Goal: Task Accomplishment & Management: Manage account settings

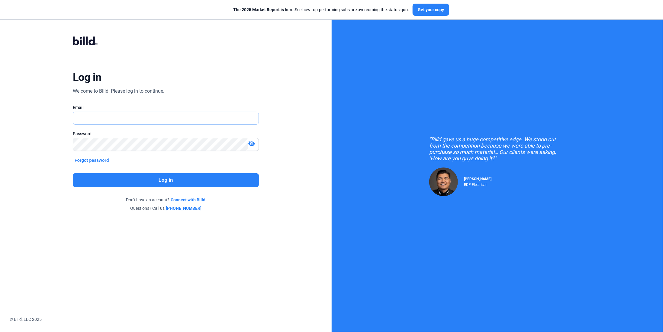
drag, startPoint x: 0, startPoint y: 0, endPoint x: 182, endPoint y: 121, distance: 218.5
click at [182, 121] on input "text" at bounding box center [162, 118] width 178 height 12
click at [234, 122] on input "text" at bounding box center [165, 118] width 185 height 12
type input "[PERSON_NAME][EMAIL_ADDRESS][DOMAIN_NAME]"
click at [211, 180] on button "Log in" at bounding box center [166, 180] width 186 height 14
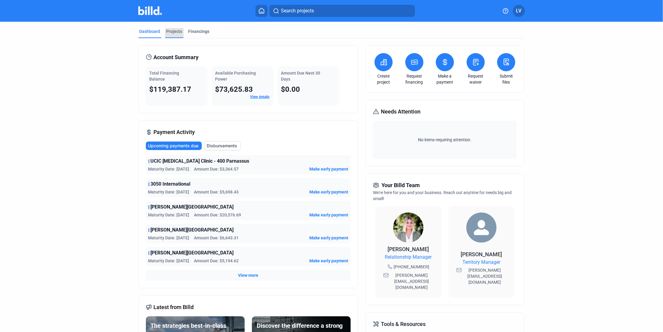
click at [173, 34] on div "Projects" at bounding box center [174, 33] width 18 height 10
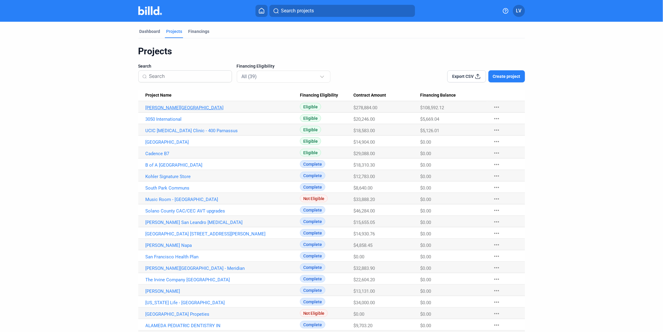
click at [173, 109] on link "[PERSON_NAME][GEOGRAPHIC_DATA]" at bounding box center [223, 107] width 154 height 5
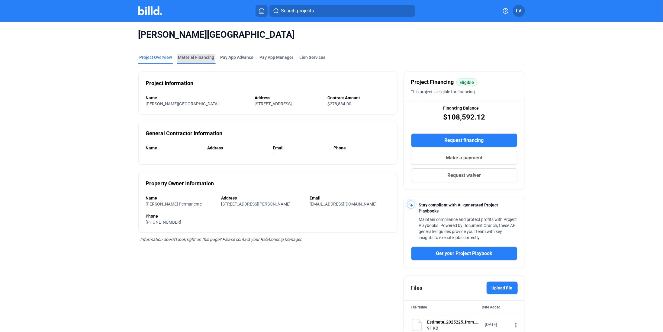
click at [188, 58] on div "Material Financing" at bounding box center [196, 57] width 36 height 6
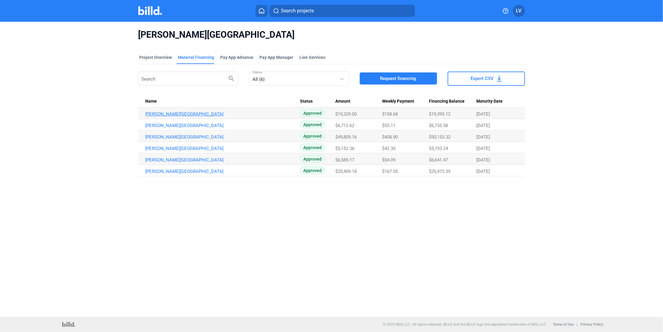
click at [179, 114] on link "[PERSON_NAME][GEOGRAPHIC_DATA]" at bounding box center [223, 113] width 154 height 5
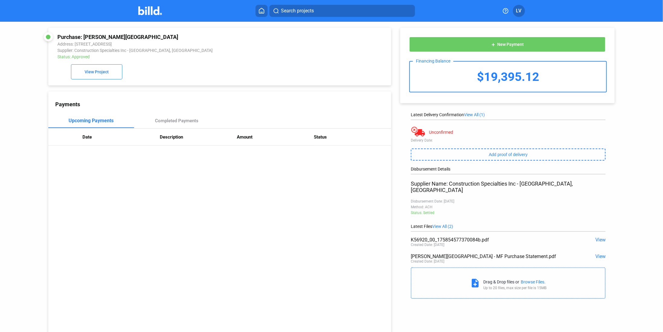
click at [595, 237] on span "View" at bounding box center [600, 240] width 10 height 6
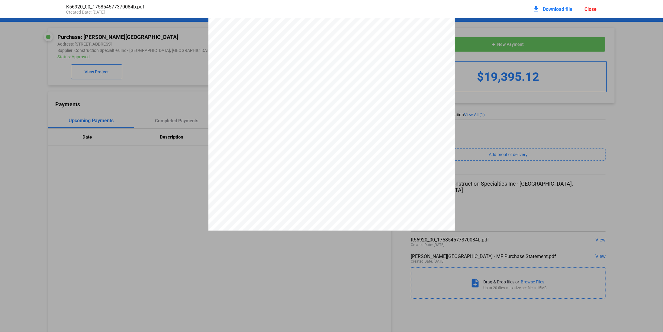
scroll to position [144, 0]
